Goal: Check status: Check status

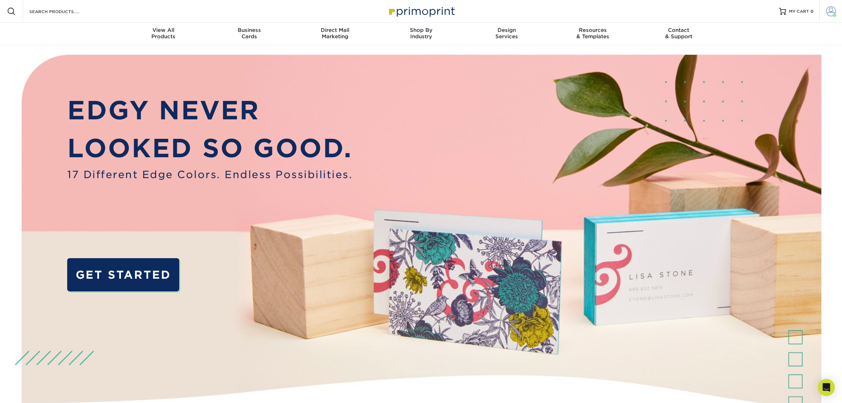
click at [827, 11] on span at bounding box center [831, 11] width 10 height 10
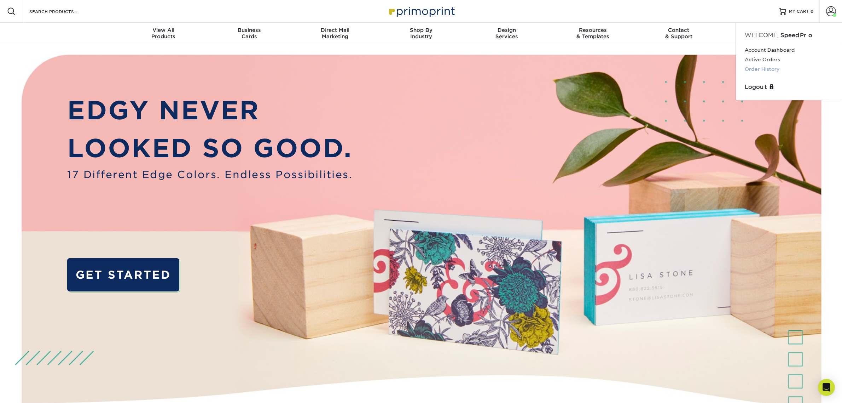
click at [788, 66] on link "Order History" at bounding box center [789, 69] width 89 height 10
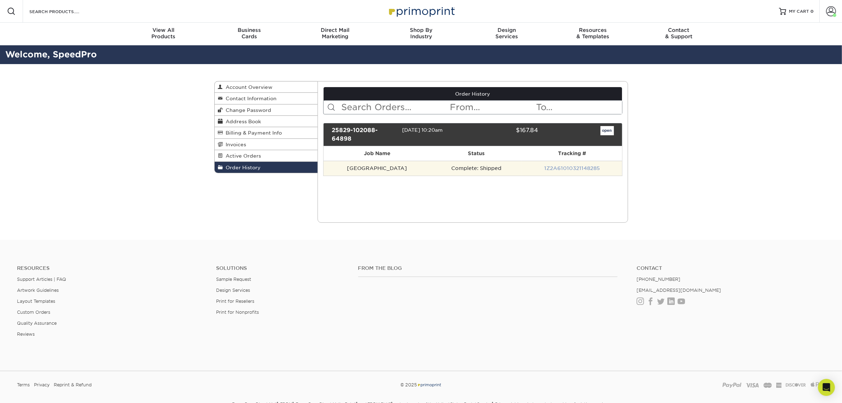
click at [547, 166] on link "1Z2A61010321148285" at bounding box center [572, 168] width 56 height 6
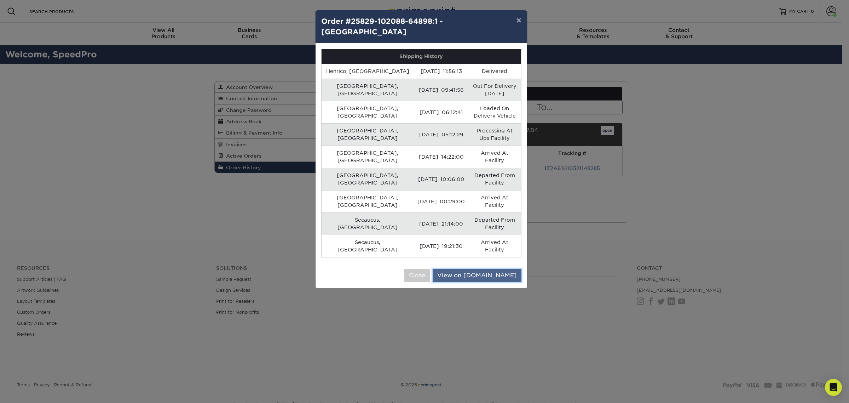
click at [504, 268] on link "View on [DOMAIN_NAME]" at bounding box center [477, 274] width 89 height 13
